Goal: Find specific page/section: Find specific page/section

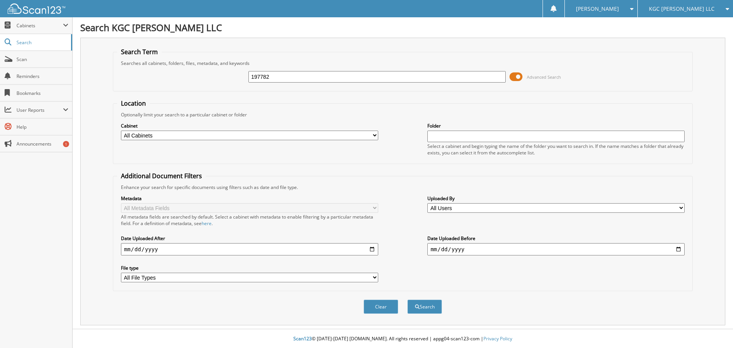
type input "197782"
click at [407, 299] on button "Search" at bounding box center [424, 306] width 35 height 14
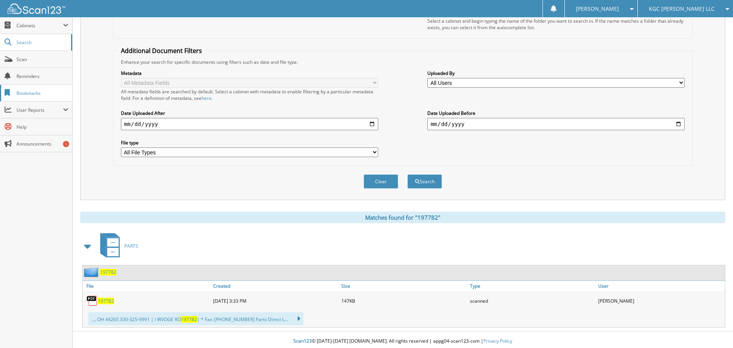
scroll to position [128, 0]
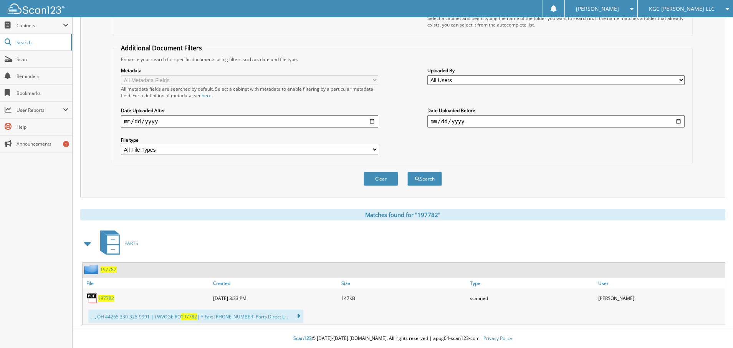
click at [107, 297] on span "197782" at bounding box center [106, 298] width 16 height 7
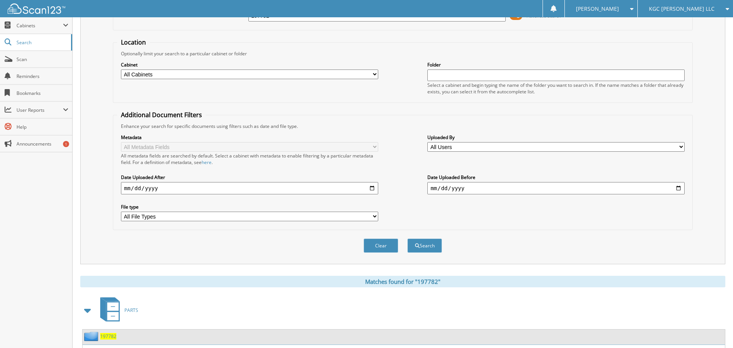
scroll to position [0, 0]
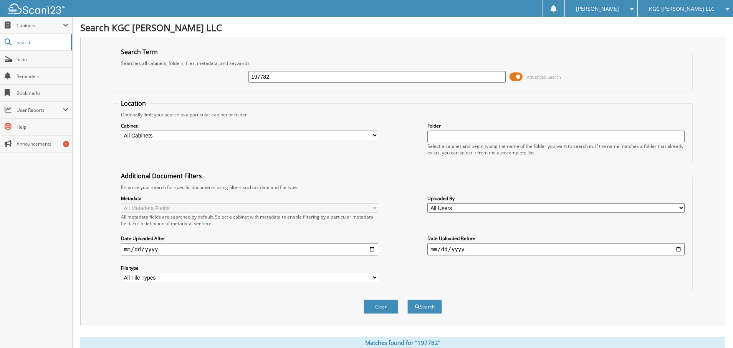
drag, startPoint x: 281, startPoint y: 79, endPoint x: 240, endPoint y: 86, distance: 41.2
click at [240, 86] on div "197782 Advanced Search" at bounding box center [402, 76] width 571 height 21
type input "197879"
click at [407, 299] on button "Search" at bounding box center [424, 306] width 35 height 14
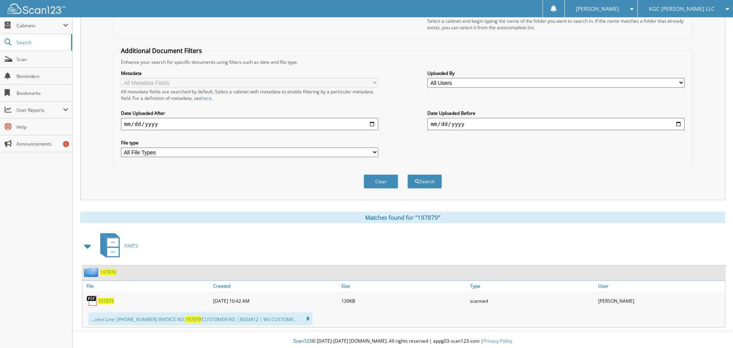
scroll to position [128, 0]
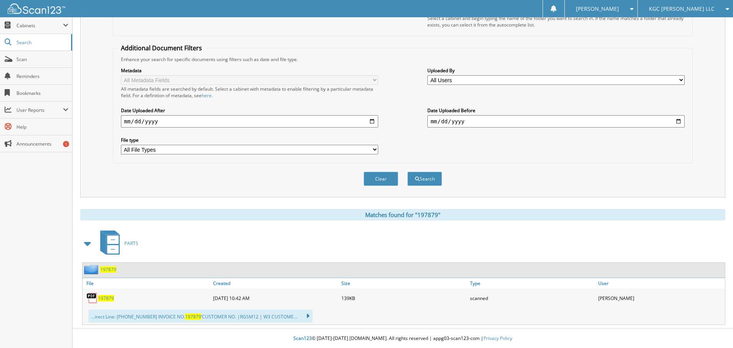
click at [98, 297] on span "197879" at bounding box center [106, 298] width 16 height 7
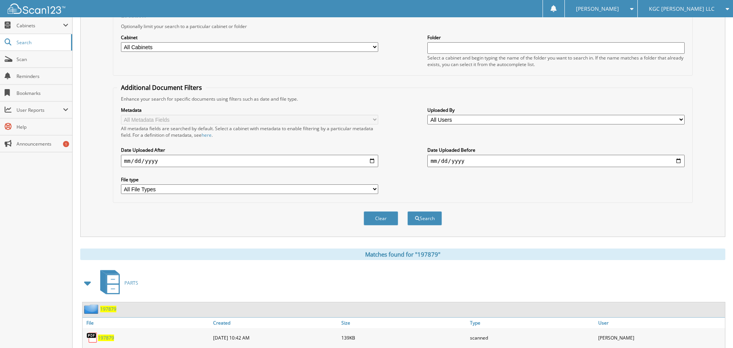
scroll to position [0, 0]
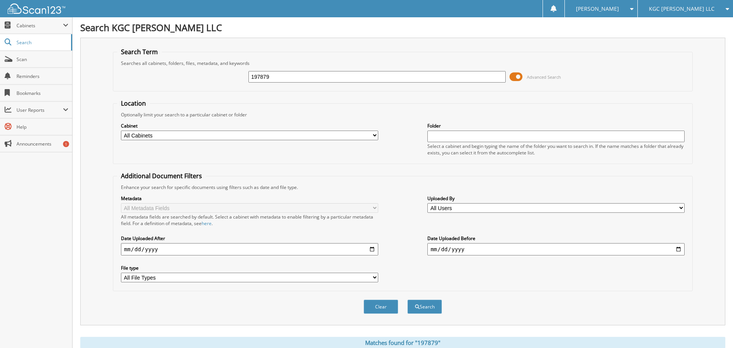
click at [277, 76] on input "197879" at bounding box center [376, 77] width 257 height 12
type input "198276"
click at [407, 299] on button "Search" at bounding box center [424, 306] width 35 height 14
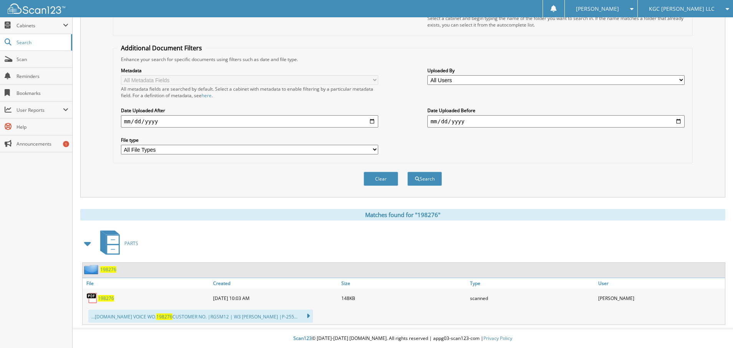
click at [104, 298] on span "198276" at bounding box center [106, 298] width 16 height 7
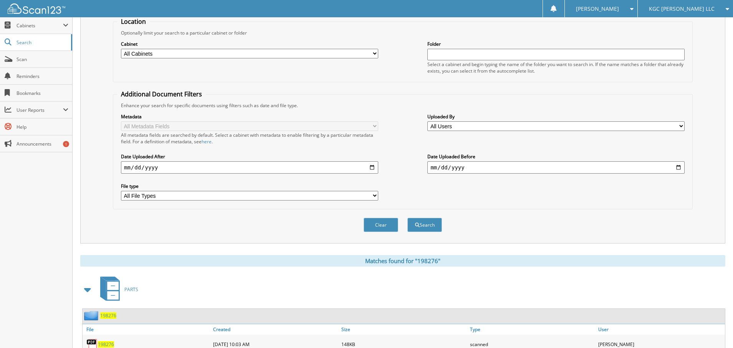
scroll to position [0, 0]
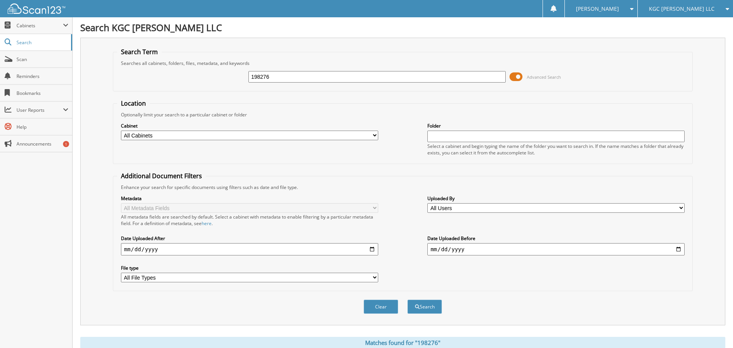
click at [273, 78] on input "198276" at bounding box center [376, 77] width 257 height 12
type input "198288"
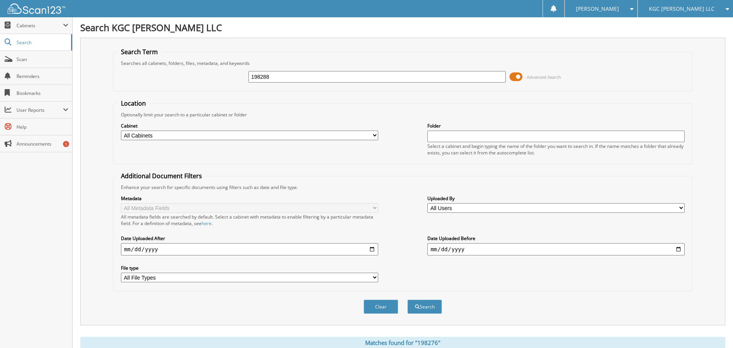
click at [407, 299] on button "Search" at bounding box center [424, 306] width 35 height 14
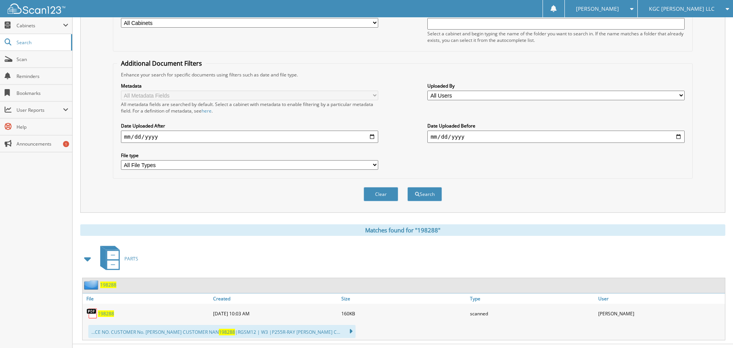
scroll to position [128, 0]
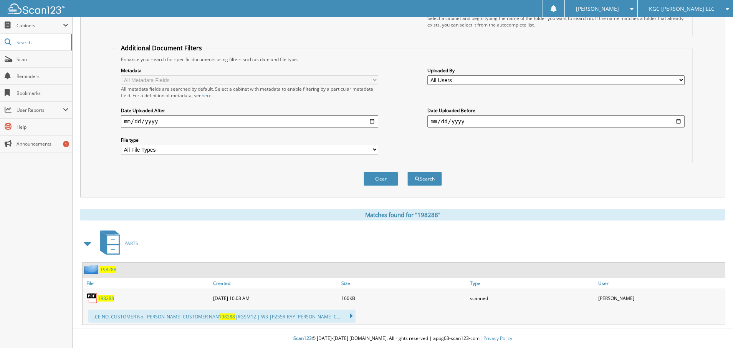
click at [106, 298] on span "198288" at bounding box center [106, 298] width 16 height 7
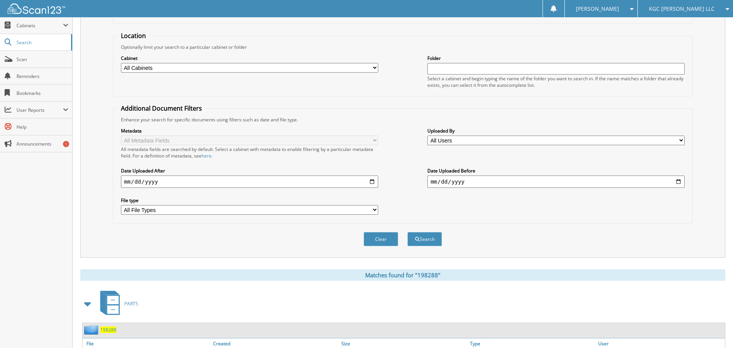
scroll to position [0, 0]
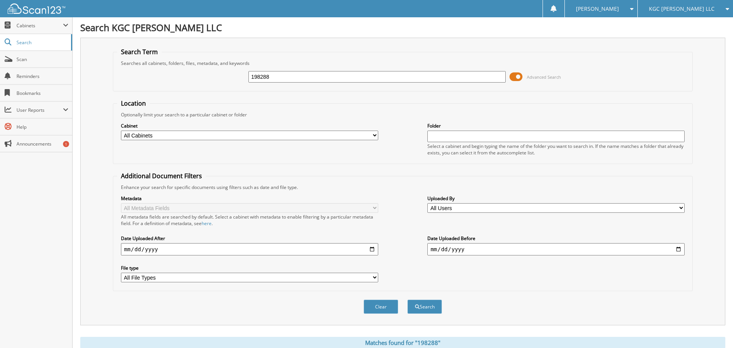
click at [275, 74] on input "198288" at bounding box center [376, 77] width 257 height 12
type input "198290"
click at [407, 299] on button "Search" at bounding box center [424, 306] width 35 height 14
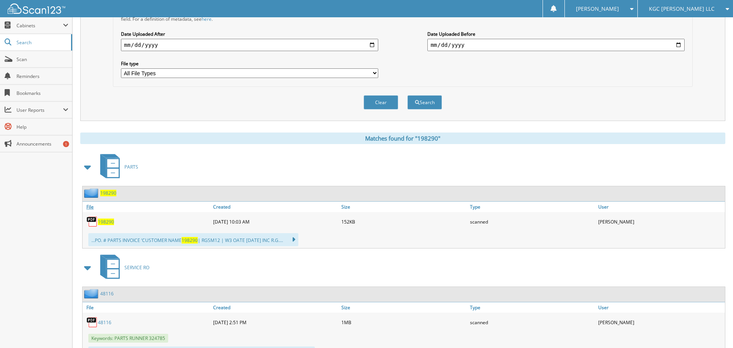
scroll to position [241, 0]
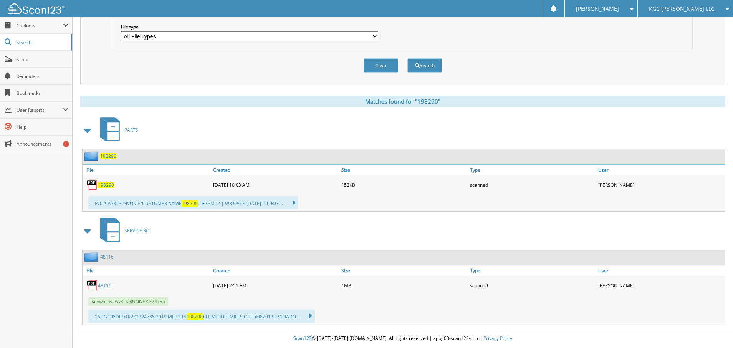
click at [110, 184] on span "198290" at bounding box center [106, 185] width 16 height 7
